Goal: Information Seeking & Learning: Learn about a topic

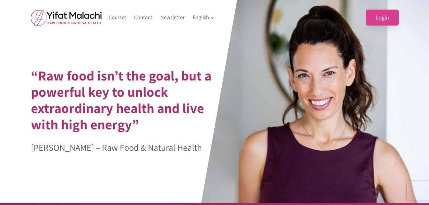
click at [386, 19] on link "Login" at bounding box center [382, 18] width 33 height 16
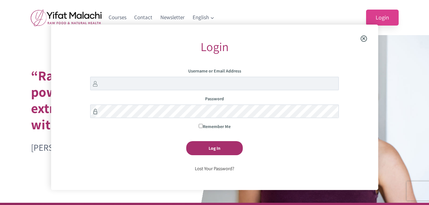
scroll to position [25, 0]
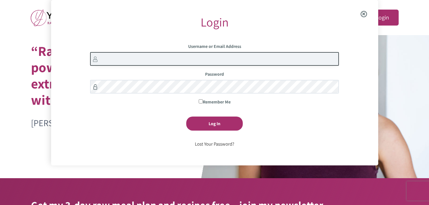
drag, startPoint x: 162, startPoint y: 60, endPoint x: 175, endPoint y: 64, distance: 13.6
click at [164, 59] on input "Username or Email Address" at bounding box center [214, 59] width 249 height 14
type input "lydia.scoggins"
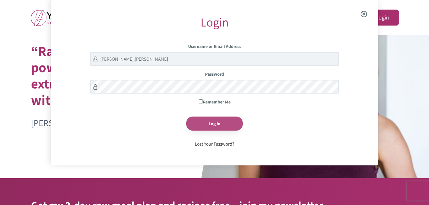
click at [218, 126] on input "Log In" at bounding box center [214, 124] width 57 height 14
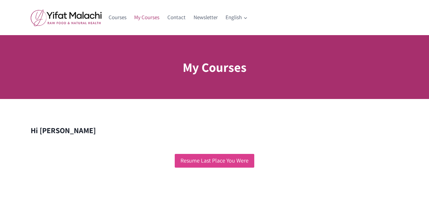
click at [218, 160] on link "Resume Last Place You Were" at bounding box center [214, 161] width 79 height 14
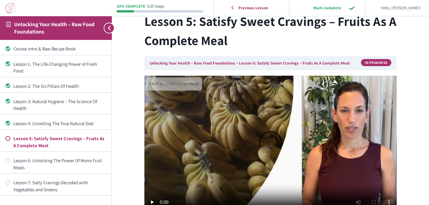
scroll to position [12, 0]
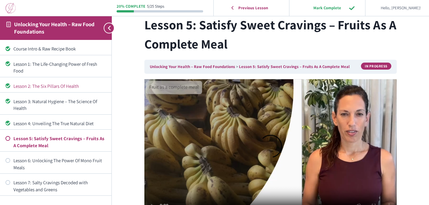
click at [62, 85] on div "Lesson 2: The Six Pillars Of Health" at bounding box center [59, 86] width 93 height 7
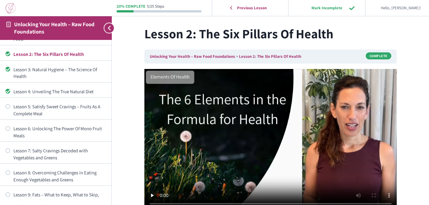
scroll to position [3, 0]
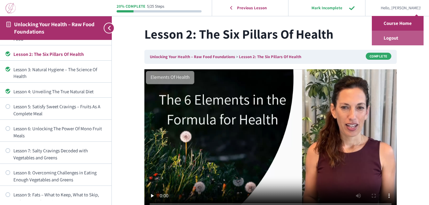
click at [396, 38] on link "Logout" at bounding box center [398, 38] width 52 height 15
